Goal: Obtain resource: Obtain resource

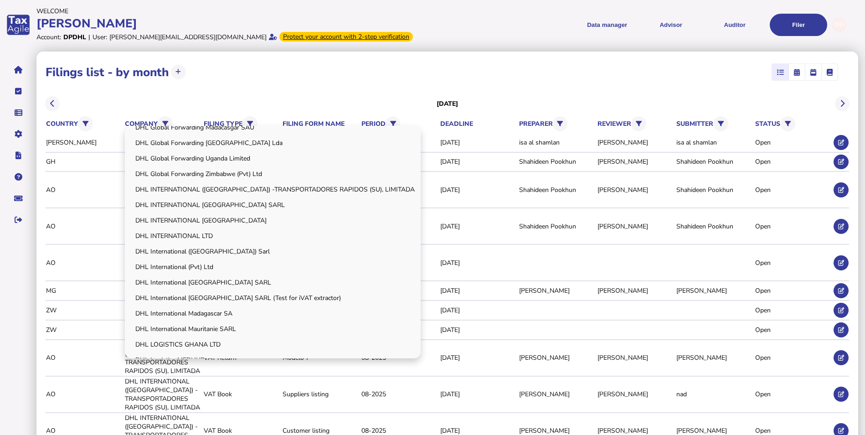
scroll to position [228, 0]
click at [236, 204] on link "DHL INTERNATIONAL [GEOGRAPHIC_DATA] SARL" at bounding box center [272, 204] width 293 height 14
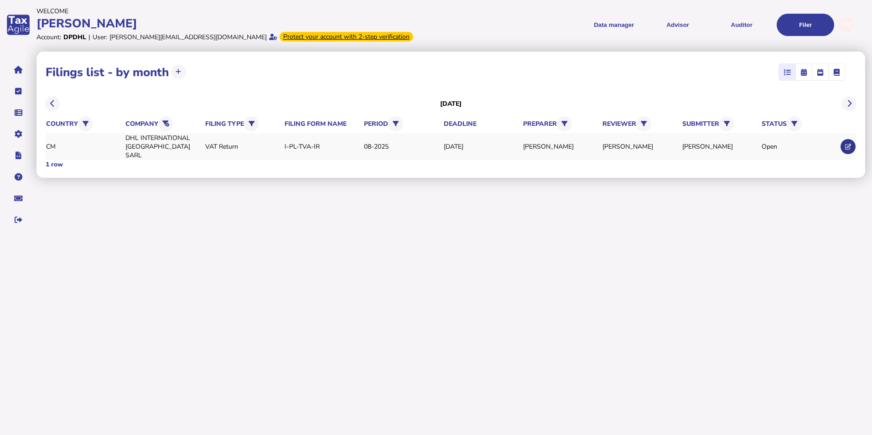
click at [848, 144] on icon at bounding box center [848, 147] width 6 height 6
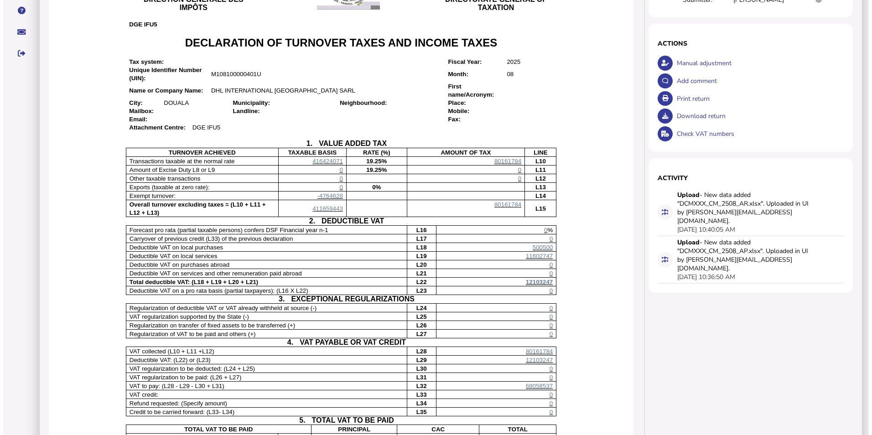
scroll to position [182, 0]
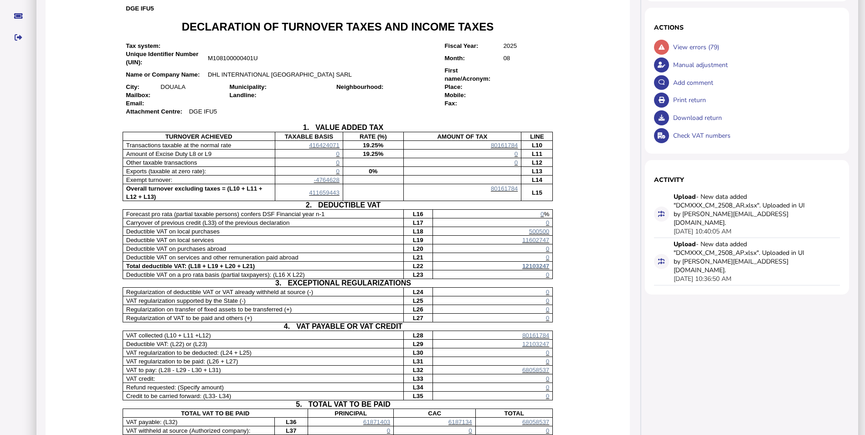
click at [323, 183] on span "-4764628" at bounding box center [327, 179] width 26 height 7
click at [0, 0] on div "×" at bounding box center [0, 0] width 0 height 0
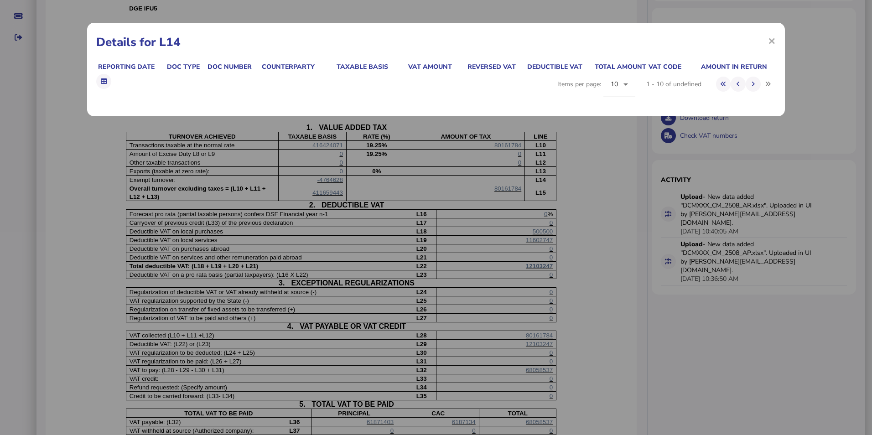
click at [456, 205] on div "× Details for L14 Reporting date Doc type Doc number Counterparty Taxable basis…" at bounding box center [436, 217] width 872 height 435
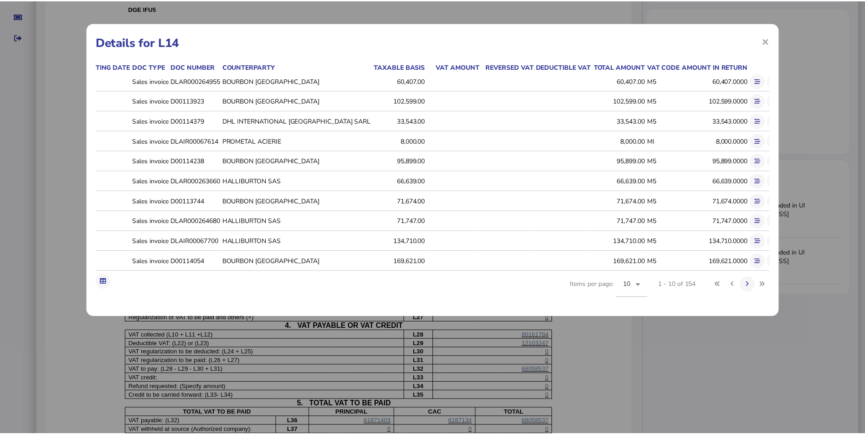
scroll to position [0, 26]
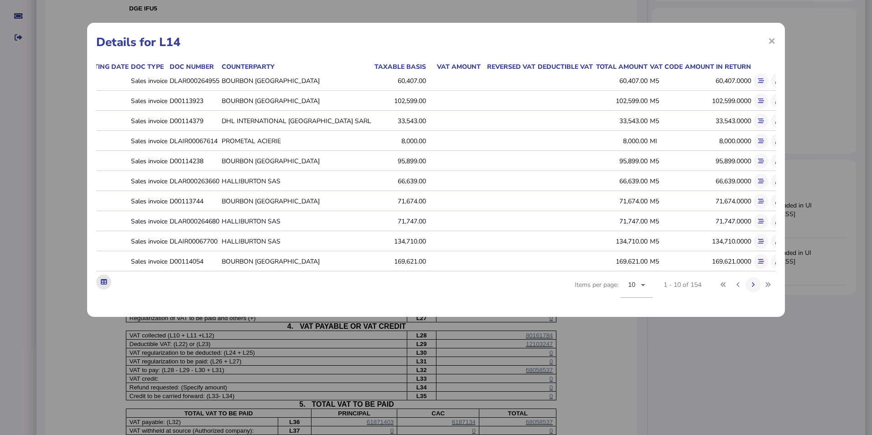
click at [108, 287] on button at bounding box center [103, 281] width 15 height 15
click at [815, 149] on div "× Details for L14 Reporting date Doc type Doc number Counterparty Taxable basis…" at bounding box center [436, 217] width 872 height 435
click at [771, 41] on span "×" at bounding box center [772, 40] width 8 height 17
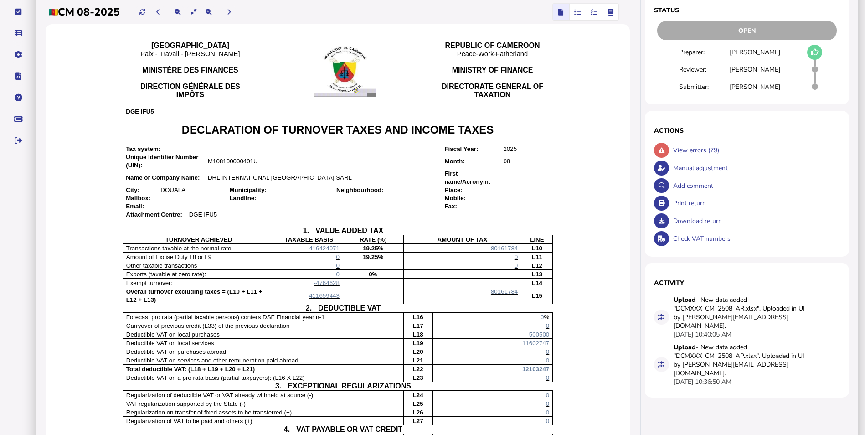
scroll to position [0, 0]
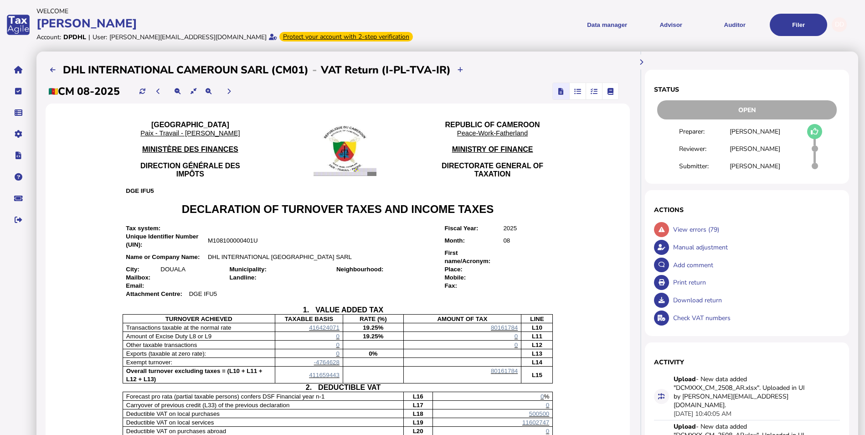
click at [574, 91] on icon "button" at bounding box center [577, 91] width 7 height 0
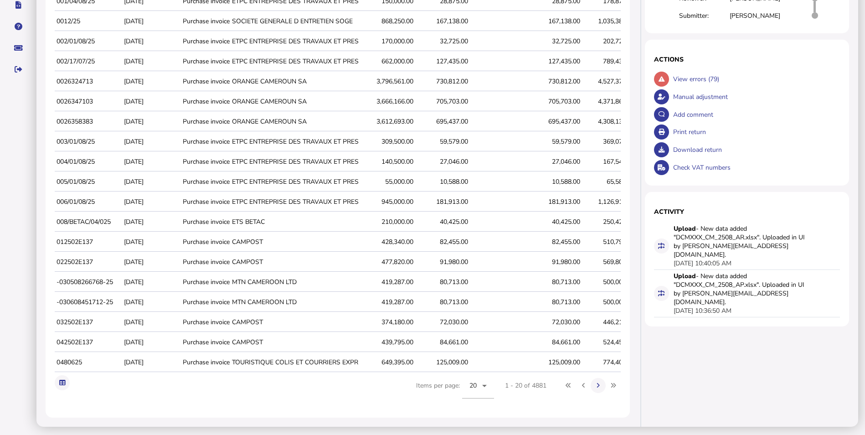
scroll to position [158, 0]
click at [64, 382] on icon at bounding box center [62, 382] width 6 height 6
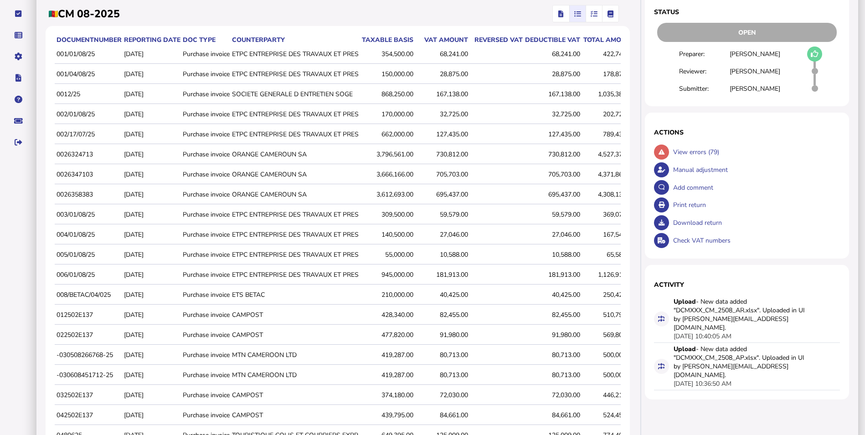
scroll to position [0, 0]
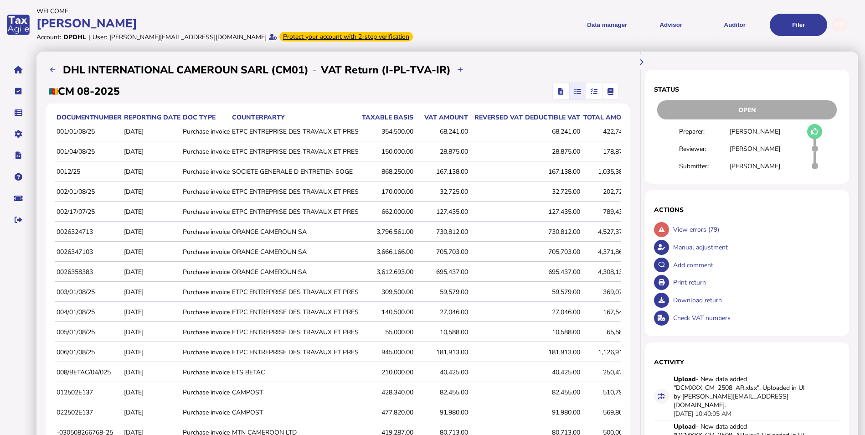
click at [554, 91] on span "button" at bounding box center [560, 91] width 13 height 16
